Goal: Navigation & Orientation: Find specific page/section

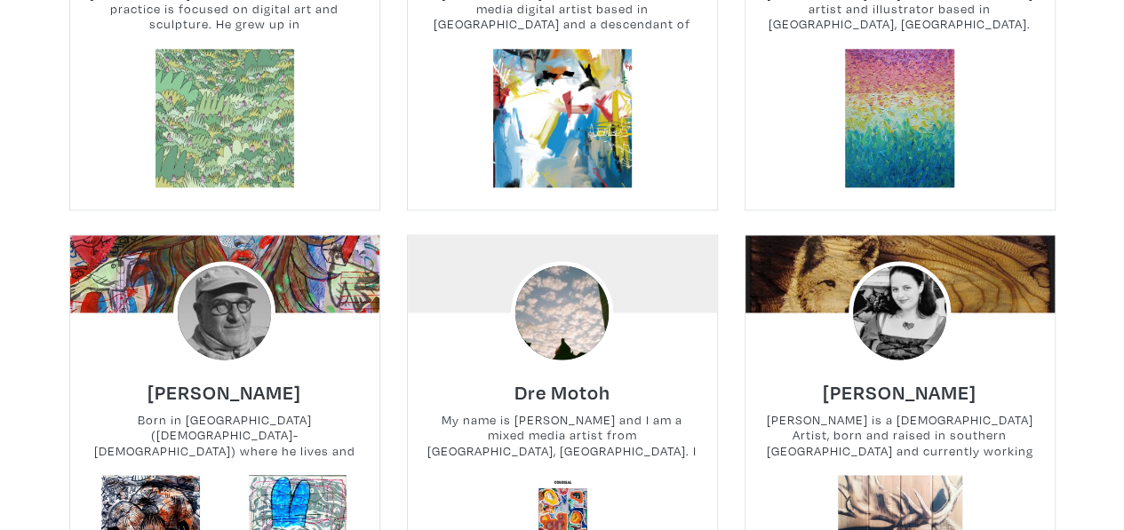
scroll to position [38693, 0]
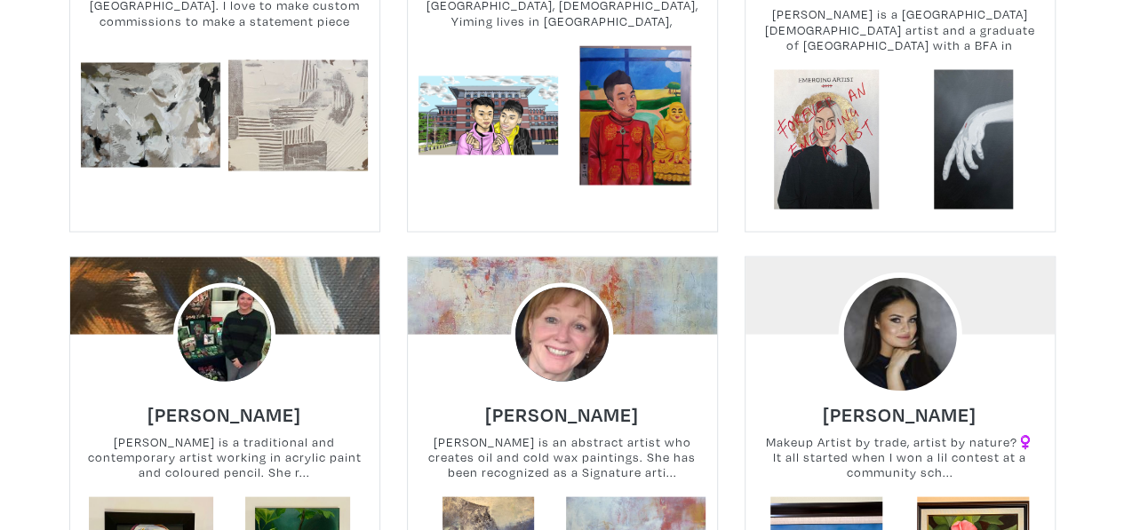
click at [908, 272] on img at bounding box center [899, 333] width 123 height 123
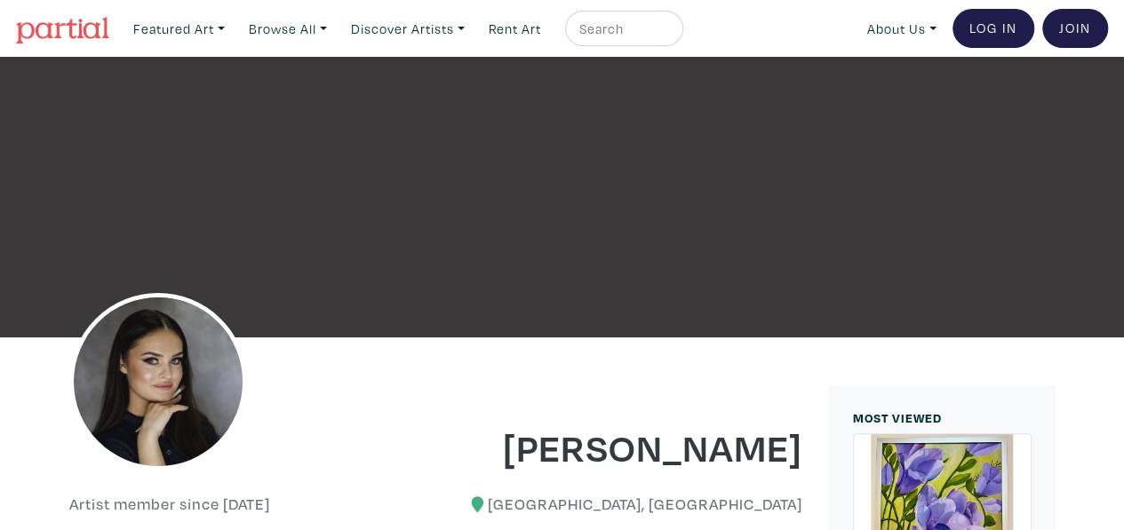
click at [99, 408] on img at bounding box center [158, 382] width 178 height 178
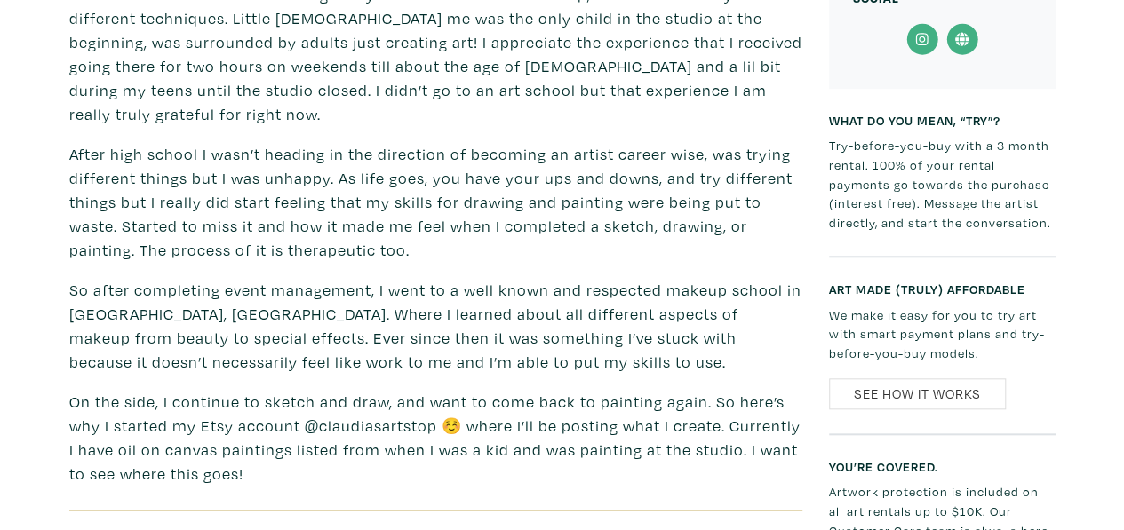
scroll to position [268, 0]
